Goal: Find specific page/section: Find specific page/section

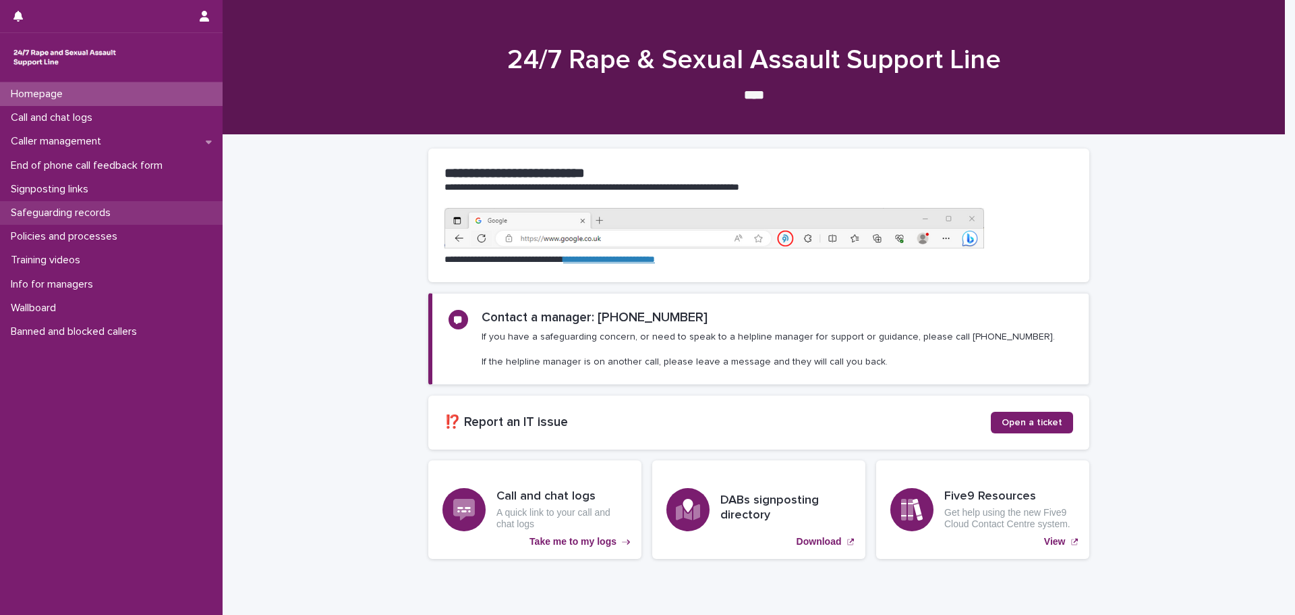
click at [36, 219] on p "Safeguarding records" at bounding box center [63, 212] width 116 height 13
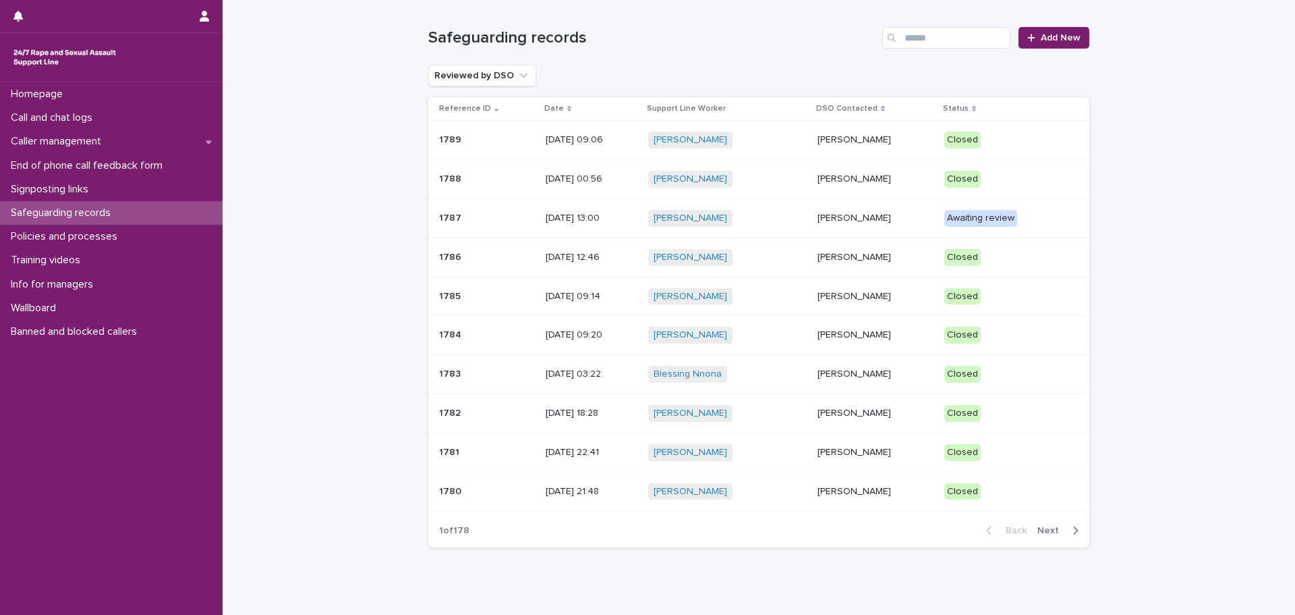
click at [1067, 529] on div "button" at bounding box center [1072, 530] width 11 height 12
click at [546, 410] on p "[DATE] 18:28" at bounding box center [592, 413] width 92 height 11
click at [571, 374] on p "[DATE] 03:22" at bounding box center [592, 373] width 92 height 11
click at [556, 337] on p "[DATE] 09:20" at bounding box center [592, 334] width 92 height 11
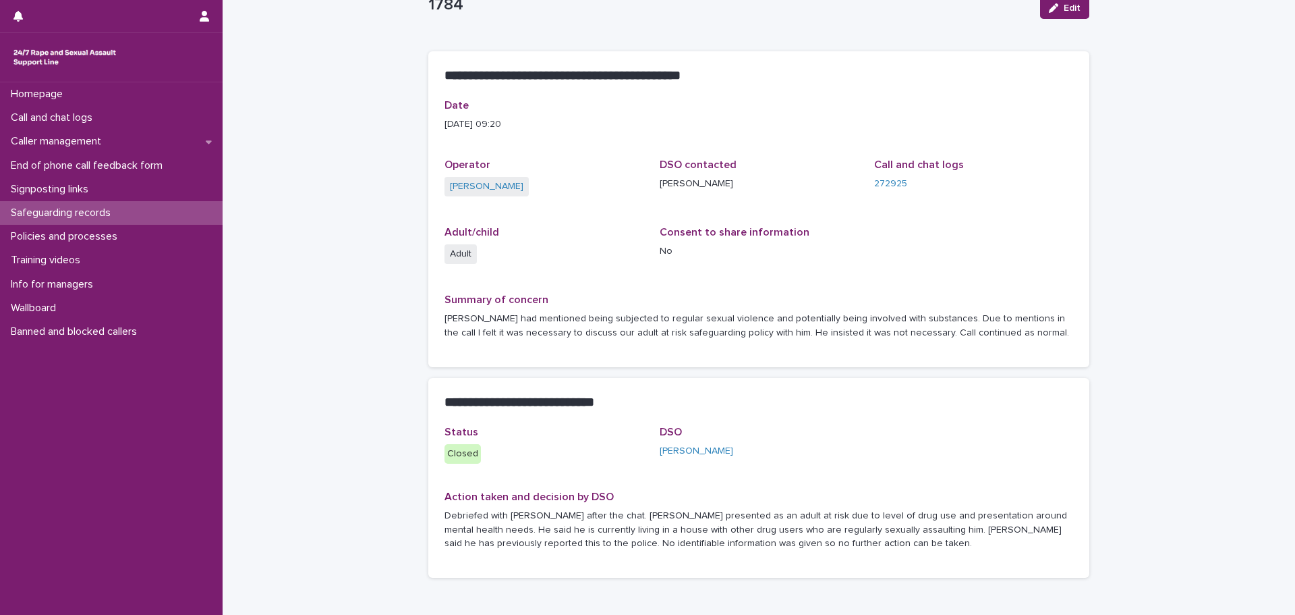
scroll to position [67, 0]
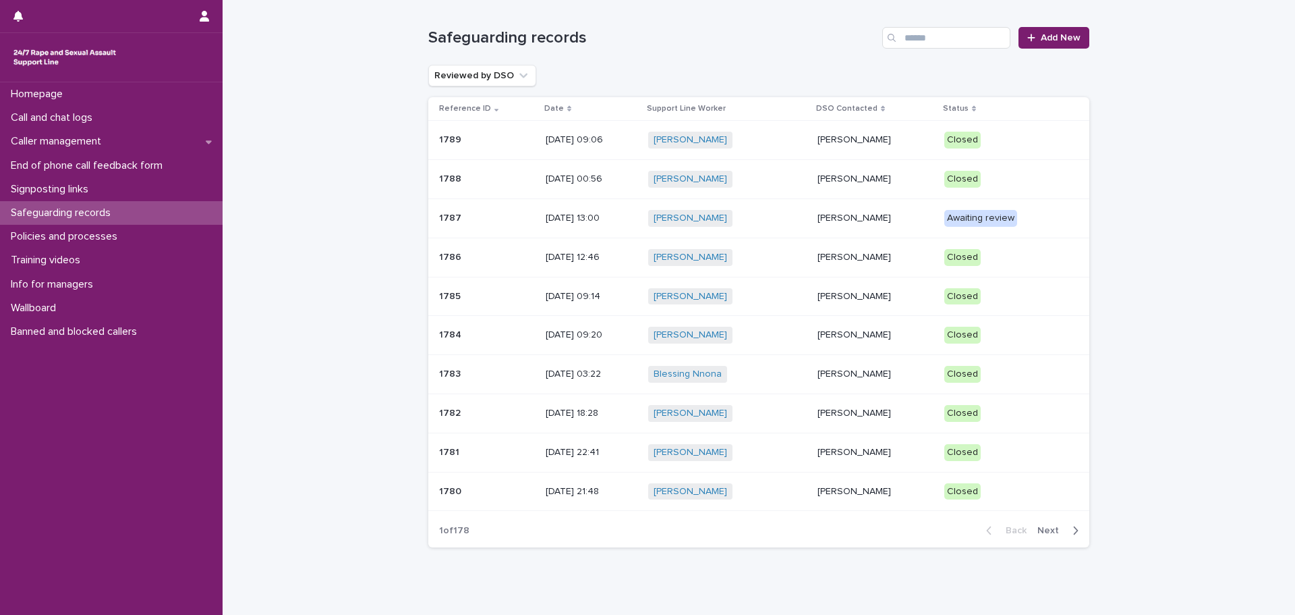
click at [588, 300] on p "[DATE] 09:14" at bounding box center [592, 296] width 92 height 11
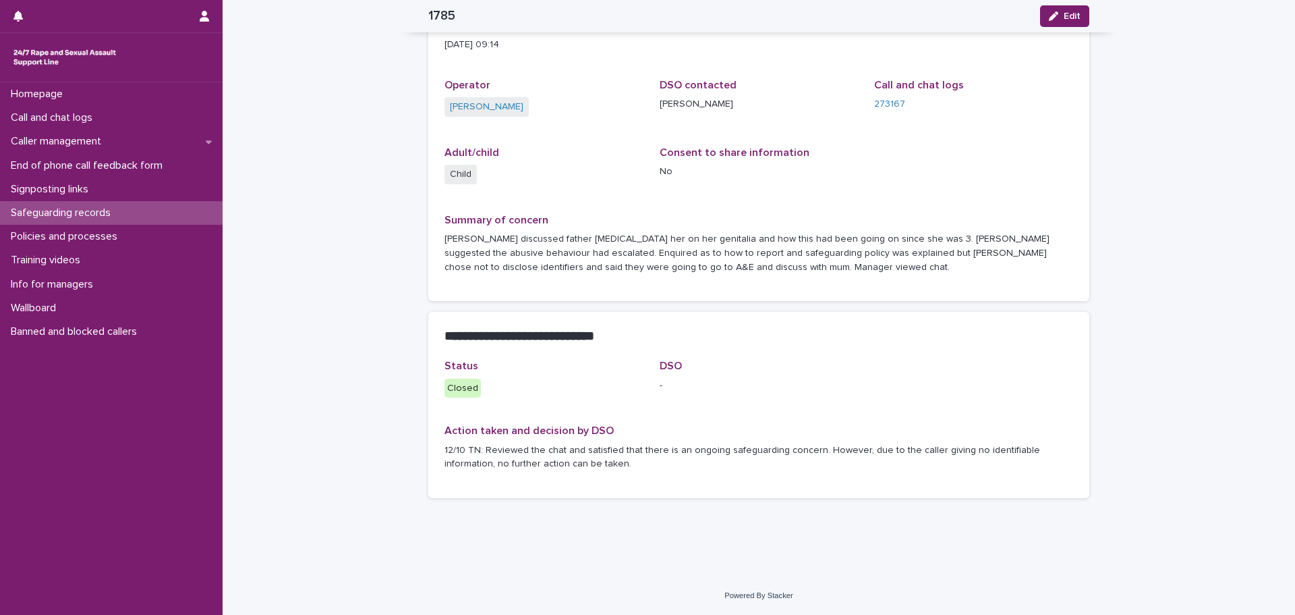
scroll to position [59, 0]
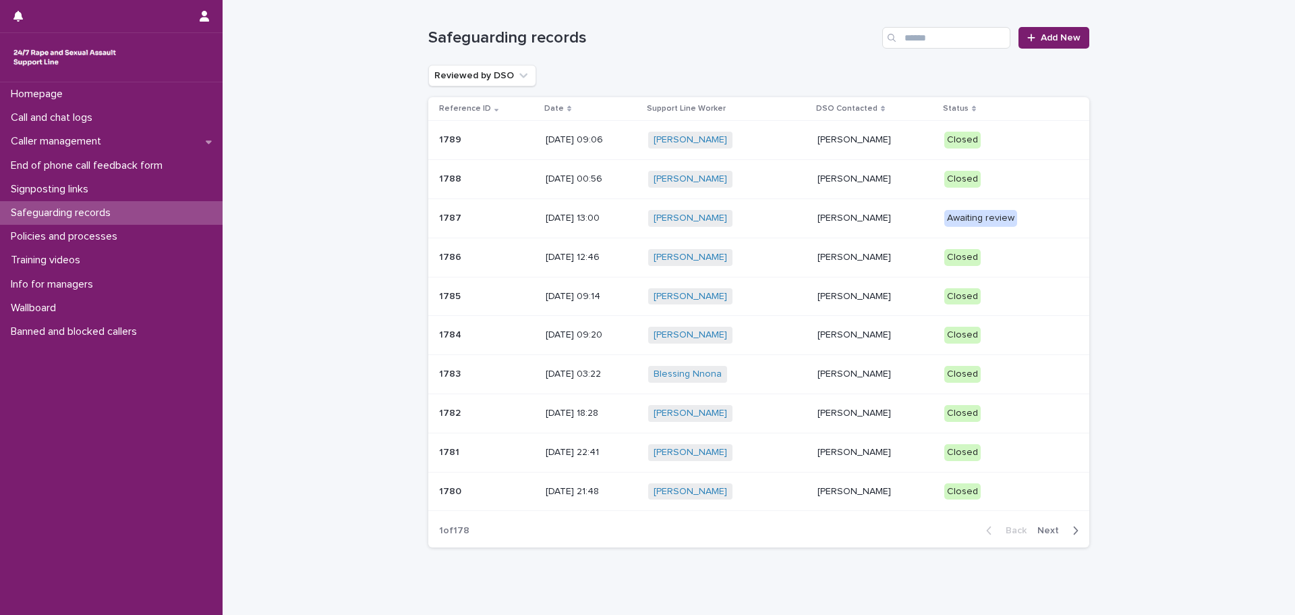
click at [581, 253] on p "[DATE] 12:46" at bounding box center [592, 257] width 92 height 11
click at [547, 211] on div "[DATE] 13:00" at bounding box center [592, 217] width 92 height 14
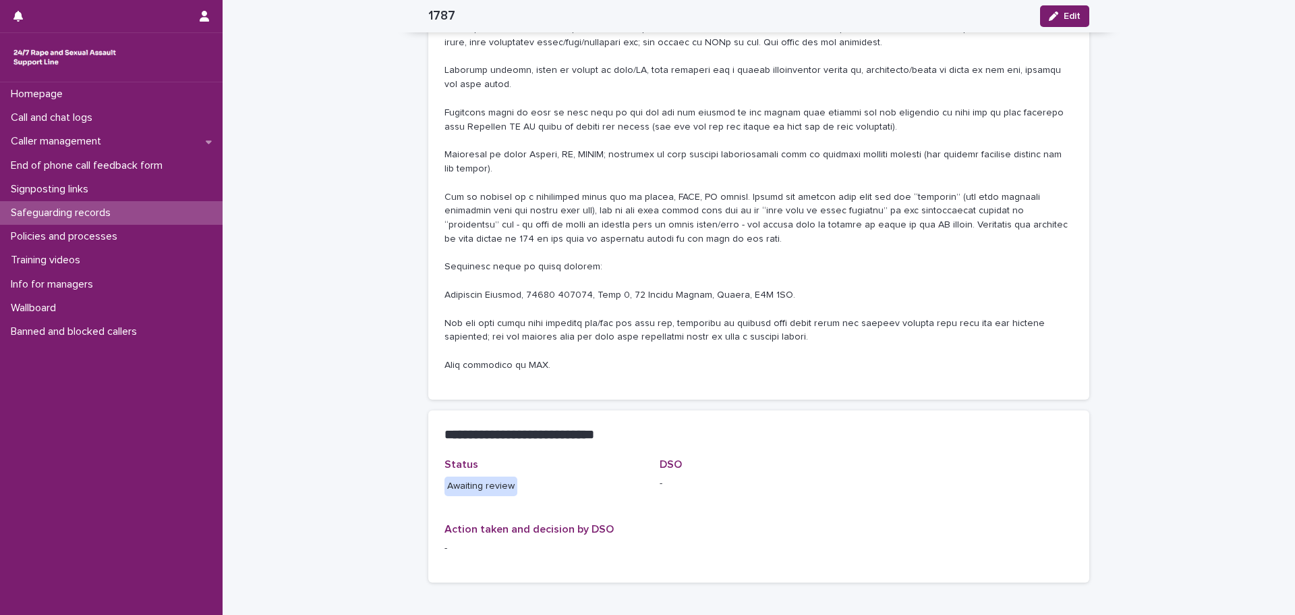
scroll to position [405, 0]
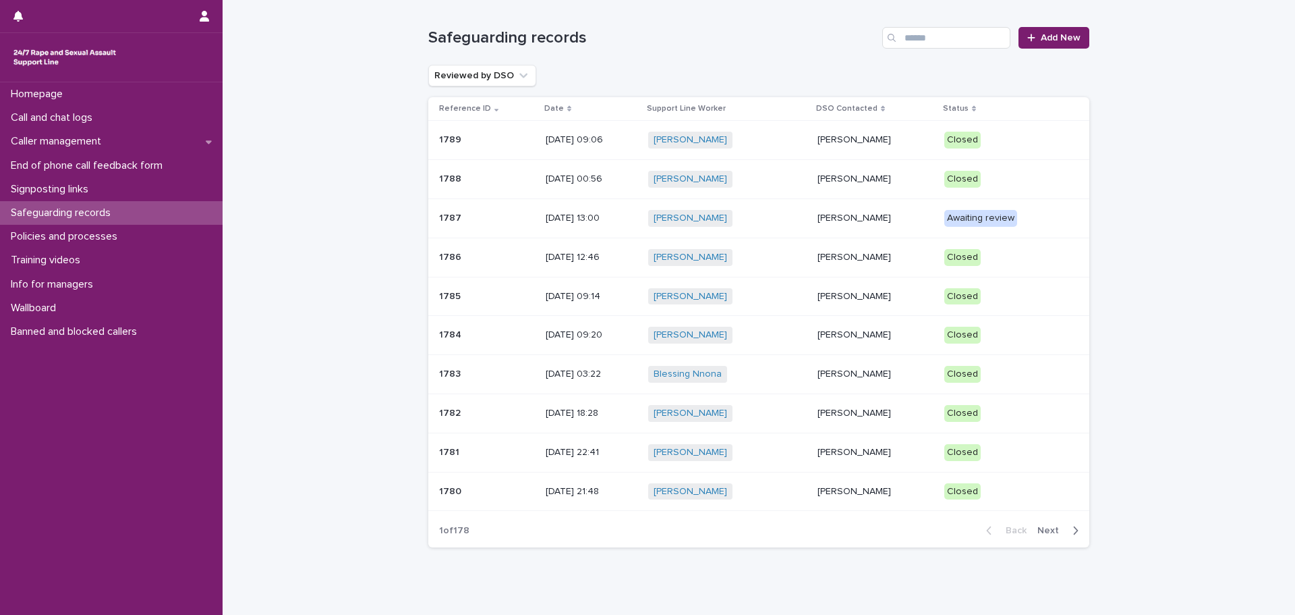
click at [547, 174] on p "[DATE] 00:56" at bounding box center [592, 178] width 92 height 11
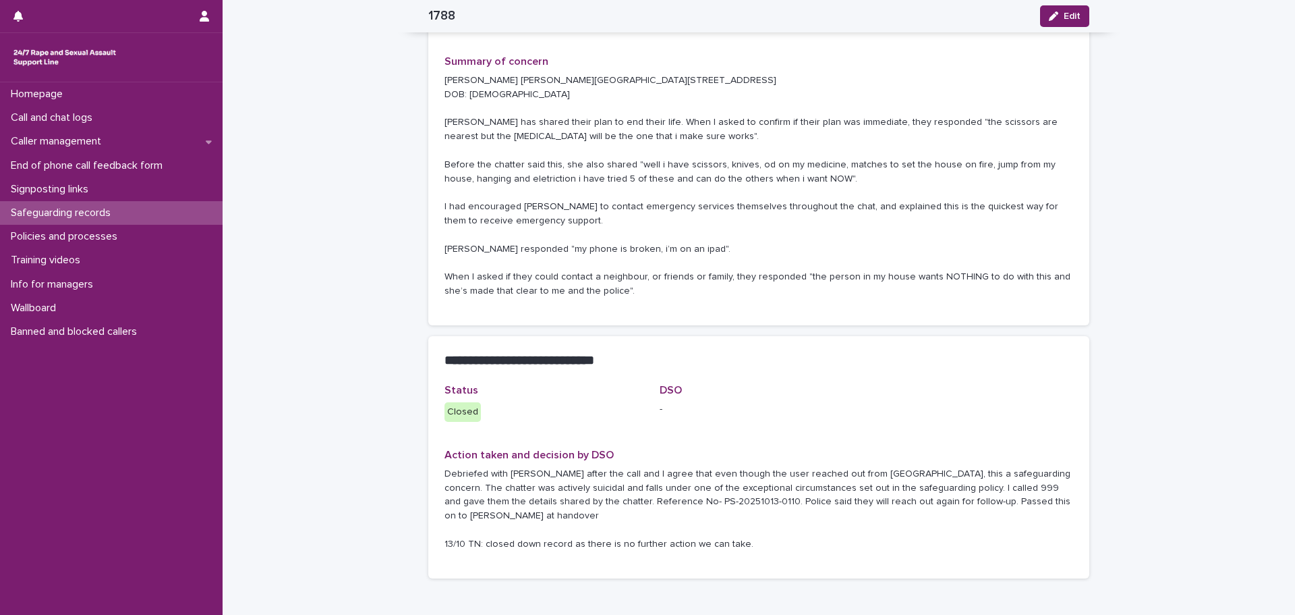
scroll to position [337, 0]
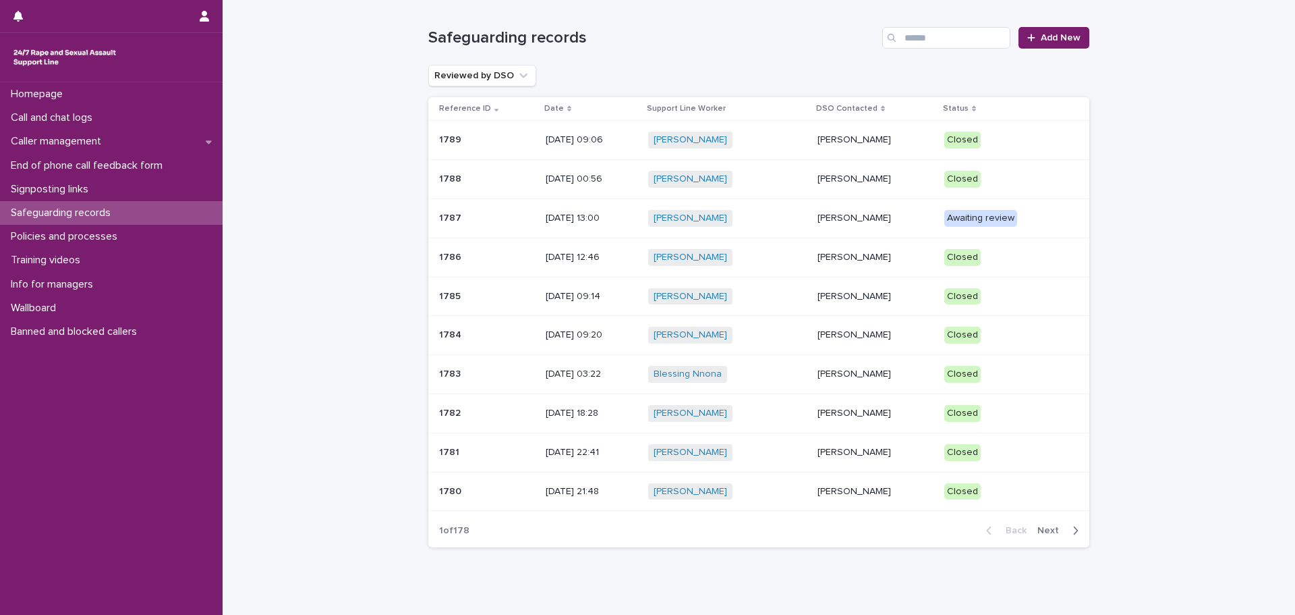
click at [553, 134] on p "[DATE] 09:06" at bounding box center [592, 139] width 92 height 11
